Goal: Task Accomplishment & Management: Manage account settings

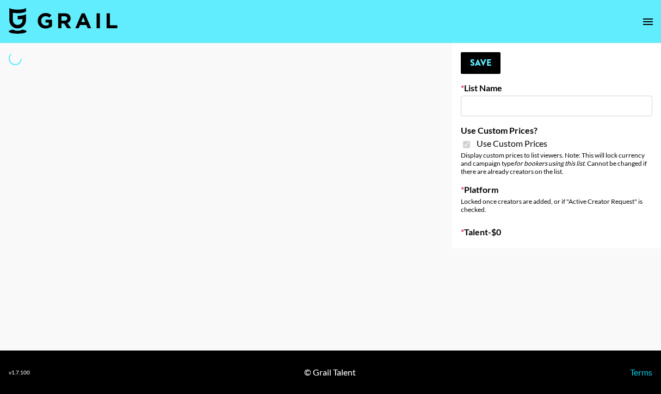
type input "FigMe and MegaMe filters - Airbrush"
checkbox input "true"
select select "Brand"
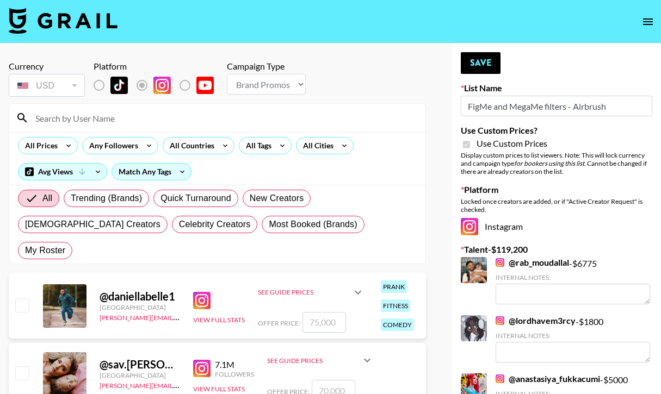
click at [91, 115] on input at bounding box center [224, 117] width 390 height 17
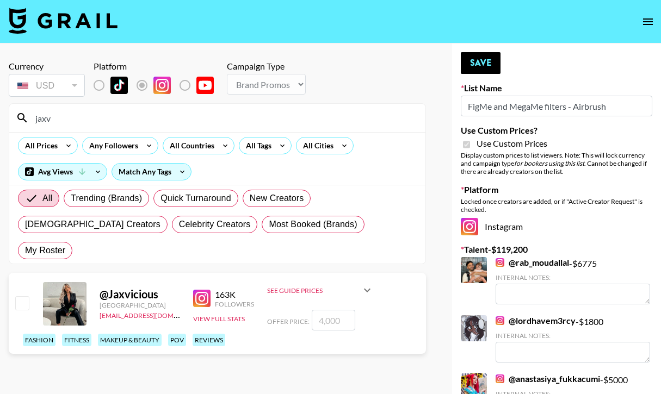
type input "jaxv"
click at [22, 296] on input "checkbox" at bounding box center [21, 302] width 13 height 13
checkbox input "true"
type input "4000"
click at [479, 64] on button "Save" at bounding box center [481, 63] width 40 height 22
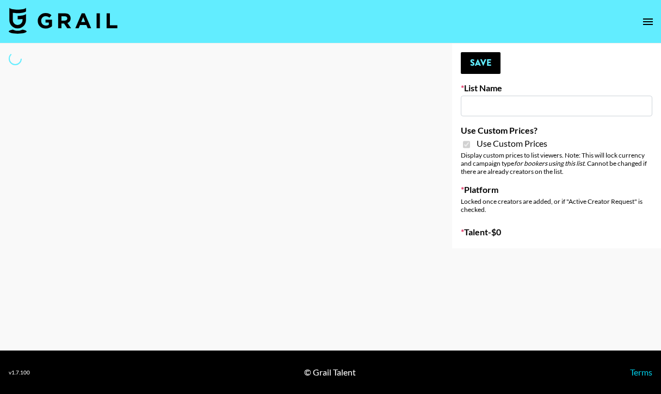
type input "House of Fab ([DATE])"
checkbox input "true"
select select "Brand"
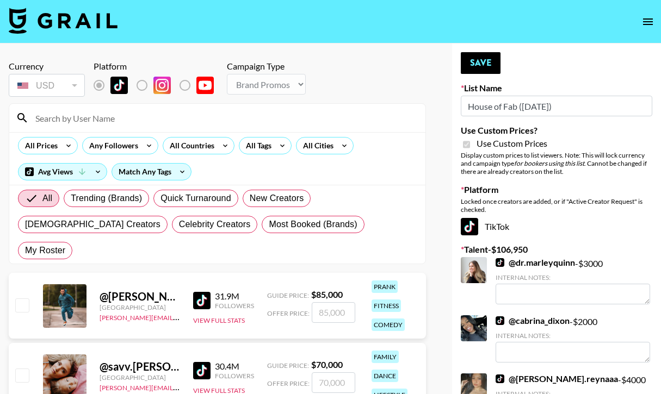
click at [79, 116] on input at bounding box center [224, 117] width 390 height 17
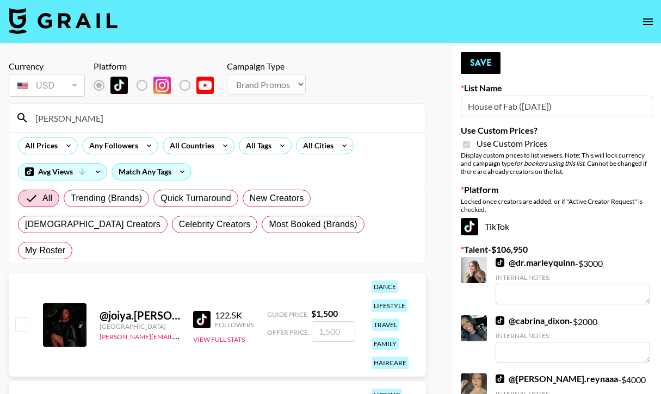
click at [96, 121] on input "[PERSON_NAME]" at bounding box center [224, 117] width 390 height 17
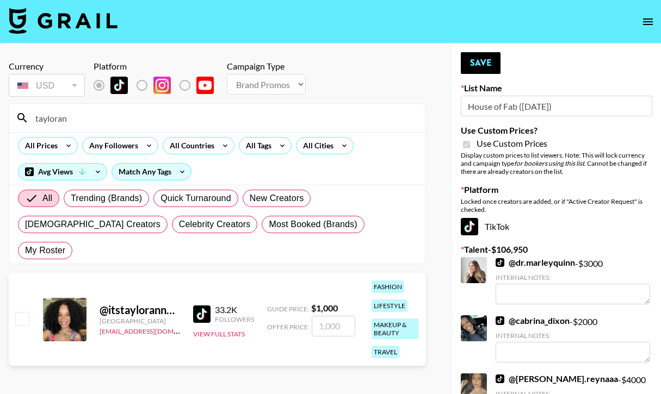
type input "tayloran"
click at [24, 312] on input "checkbox" at bounding box center [21, 318] width 13 height 13
checkbox input "true"
type input "1000"
click at [486, 65] on button "Save" at bounding box center [481, 63] width 40 height 22
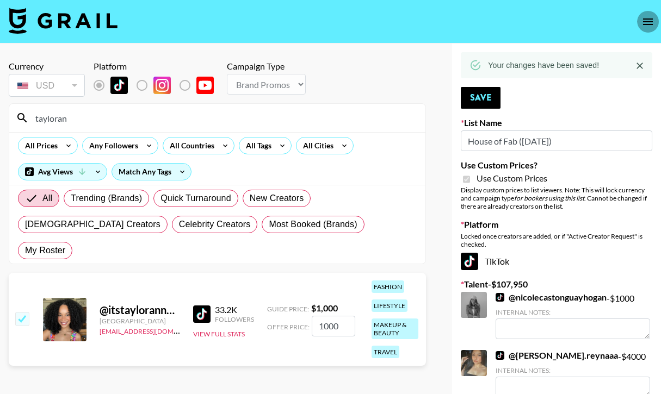
click at [644, 20] on icon "open drawer" at bounding box center [647, 21] width 13 height 13
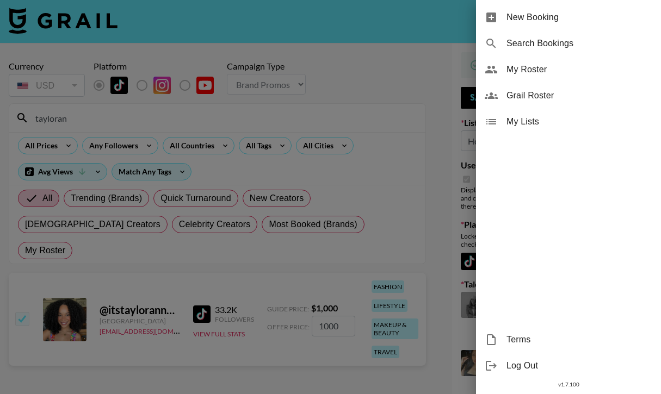
click at [535, 72] on span "My Roster" at bounding box center [579, 69] width 146 height 13
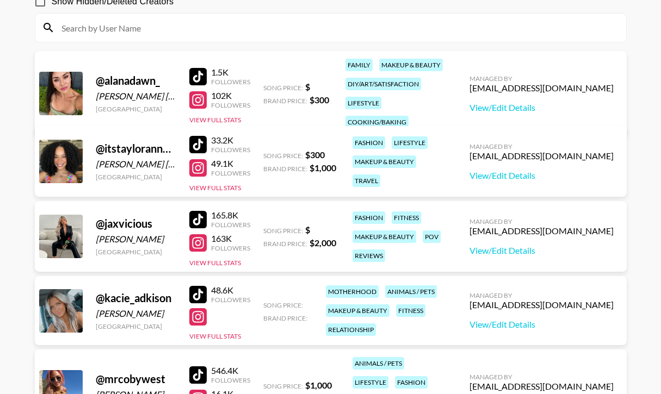
scroll to position [195, 0]
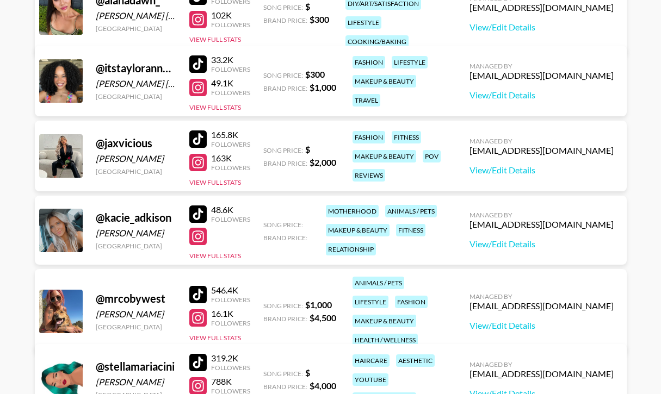
click at [64, 302] on div at bounding box center [61, 312] width 44 height 44
click at [202, 319] on div at bounding box center [197, 318] width 17 height 17
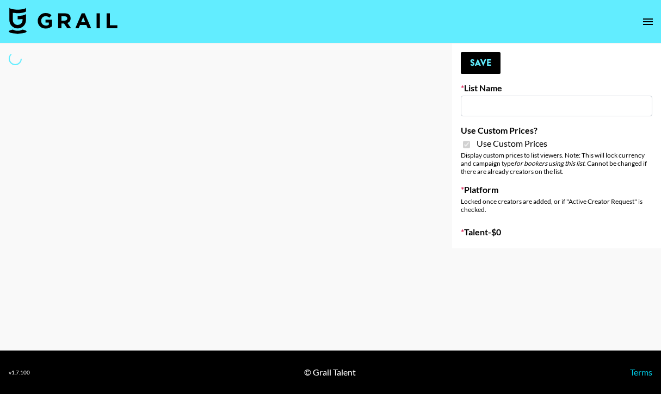
type input "ByHeart ([DATE])"
checkbox input "true"
select select "Brand"
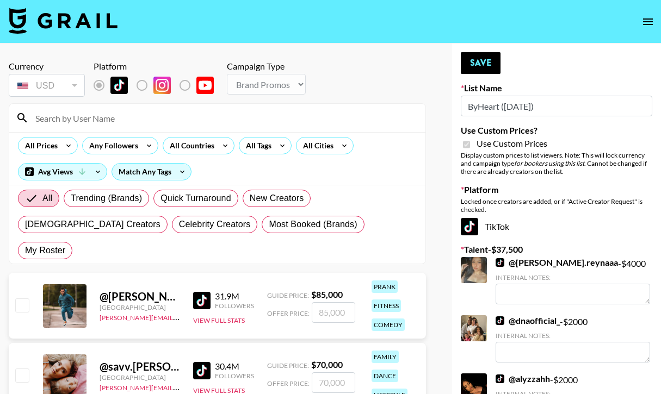
click at [113, 120] on input at bounding box center [224, 117] width 390 height 17
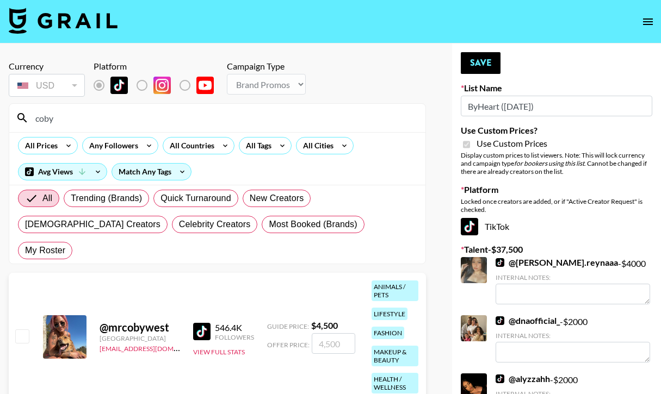
type input "coby"
click at [23, 330] on input "checkbox" at bounding box center [21, 336] width 13 height 13
checkbox input "true"
type input "4500"
click at [483, 62] on button "Save" at bounding box center [481, 63] width 40 height 22
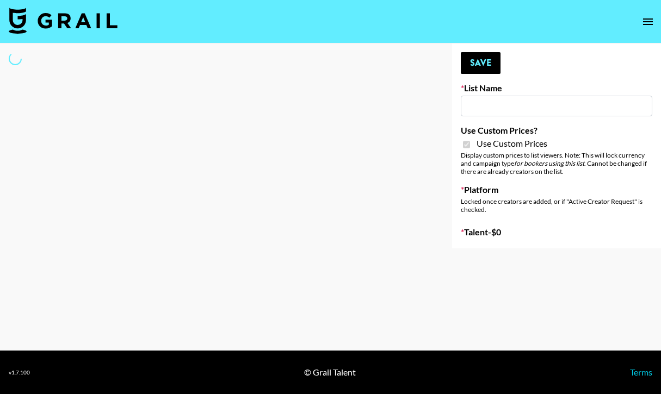
type input "Super Power (9th Sept)"
checkbox input "true"
select select "Brand"
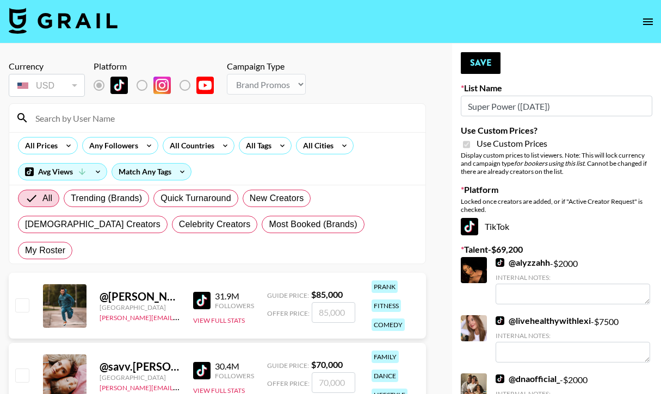
click at [92, 121] on input at bounding box center [224, 117] width 390 height 17
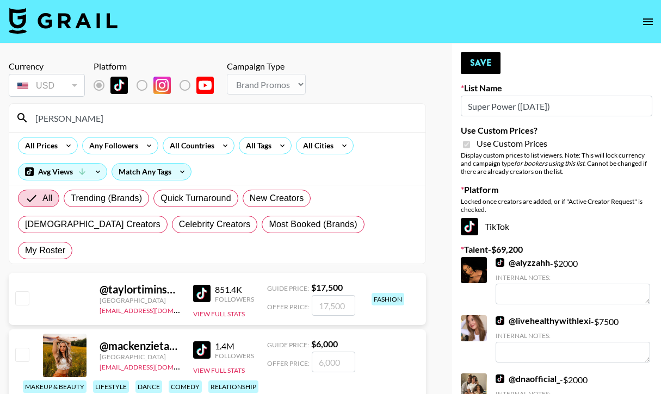
type input "taylor"
